Goal: Transaction & Acquisition: Subscribe to service/newsletter

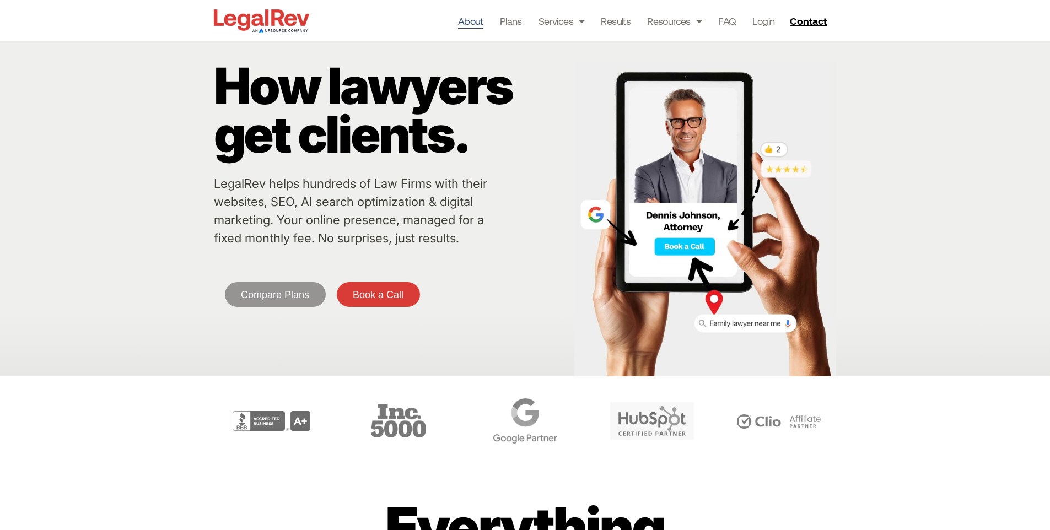
click at [483, 21] on link "About" at bounding box center [470, 20] width 25 height 15
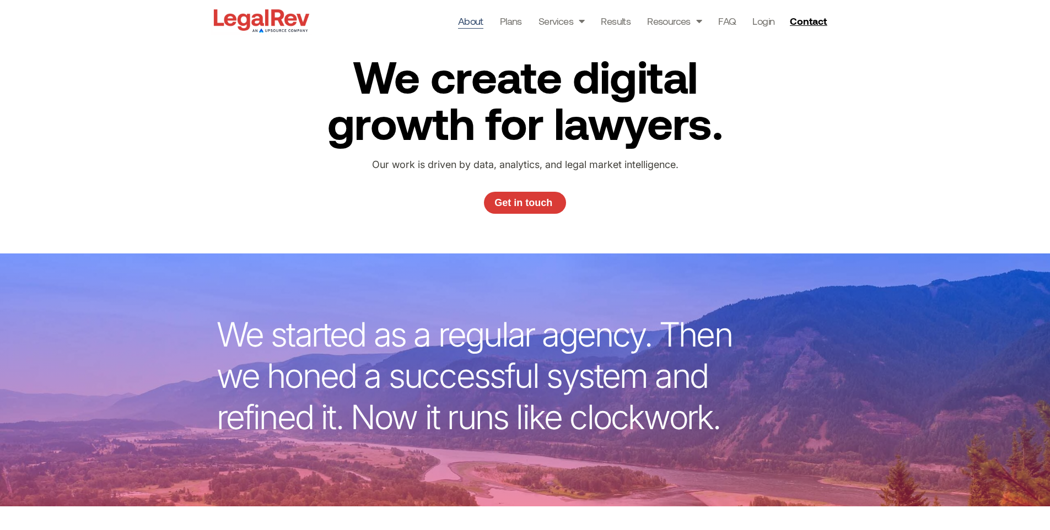
scroll to position [36, 0]
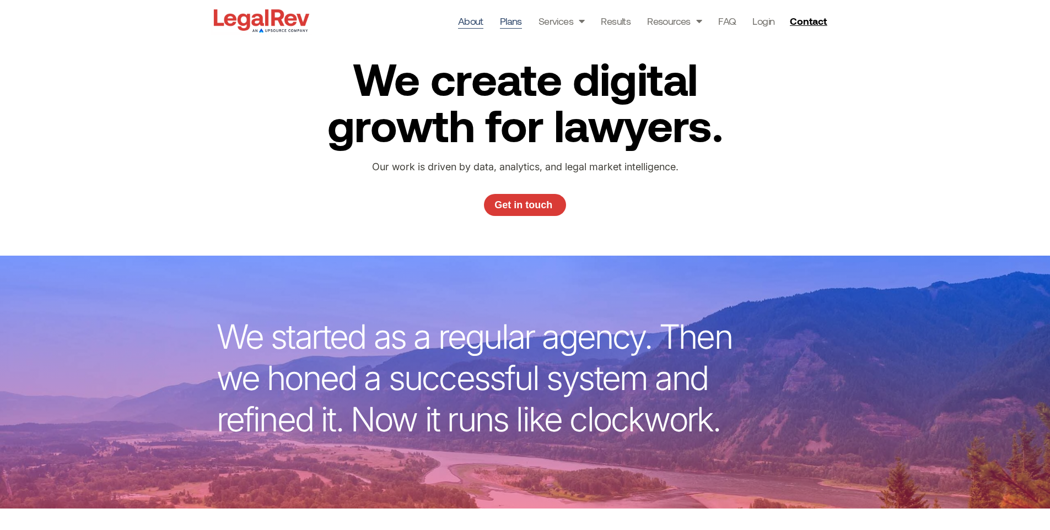
click at [511, 21] on link "Plans" at bounding box center [511, 20] width 22 height 15
